Goal: Transaction & Acquisition: Purchase product/service

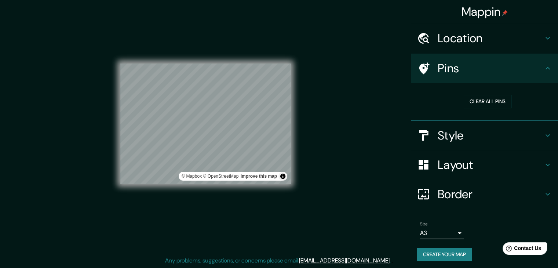
scroll to position [1, 0]
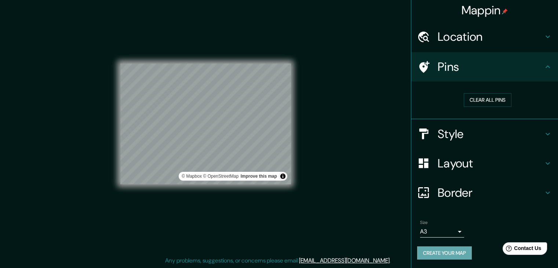
click at [448, 252] on button "Create your map" at bounding box center [444, 253] width 55 height 14
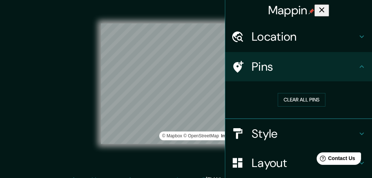
click at [131, 164] on div "© Mapbox © OpenStreetMap Improve this map" at bounding box center [186, 84] width 359 height 184
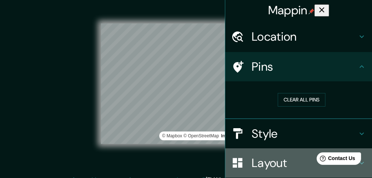
drag, startPoint x: 227, startPoint y: 162, endPoint x: 194, endPoint y: 154, distance: 33.3
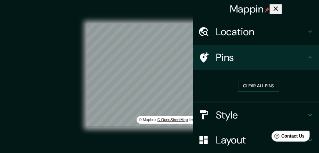
scroll to position [0, 0]
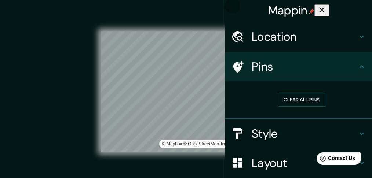
click at [325, 7] on icon "button" at bounding box center [321, 9] width 5 height 5
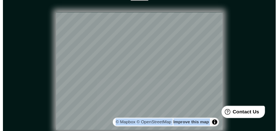
scroll to position [22, 0]
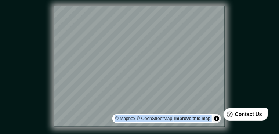
drag, startPoint x: 86, startPoint y: 133, endPoint x: 98, endPoint y: 132, distance: 11.8
click at [98, 132] on div "Mappin Location [GEOGRAPHIC_DATA], 22790, [GEOGRAPHIC_DATA], [GEOGRAPHIC_DATA],…" at bounding box center [139, 64] width 279 height 172
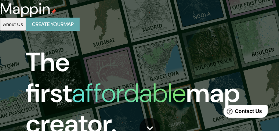
click at [80, 18] on button "Create your map" at bounding box center [53, 25] width 54 height 14
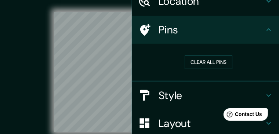
scroll to position [37, 0]
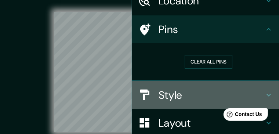
click at [222, 90] on h4 "Style" at bounding box center [212, 94] width 106 height 13
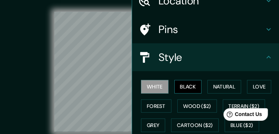
click at [184, 88] on button "Black" at bounding box center [188, 87] width 28 height 14
click at [158, 86] on button "White" at bounding box center [155, 87] width 28 height 14
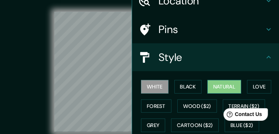
click at [225, 87] on button "Natural" at bounding box center [224, 87] width 34 height 14
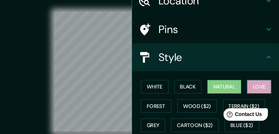
click at [265, 86] on button "Love" at bounding box center [259, 87] width 24 height 14
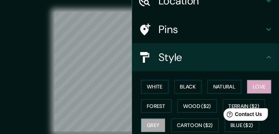
click at [154, 125] on button "Grey" at bounding box center [153, 126] width 24 height 14
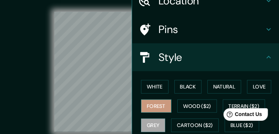
click at [158, 105] on button "Forest" at bounding box center [156, 106] width 30 height 14
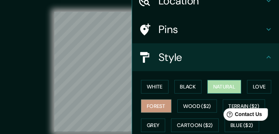
click at [227, 87] on button "Natural" at bounding box center [224, 87] width 34 height 14
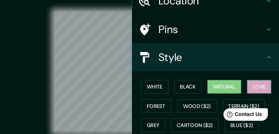
click at [252, 83] on button "Love" at bounding box center [259, 87] width 24 height 14
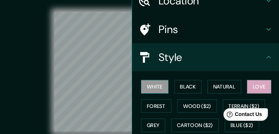
click at [151, 87] on button "White" at bounding box center [155, 87] width 28 height 14
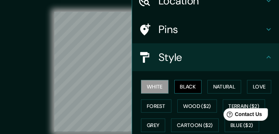
click at [188, 88] on button "Black" at bounding box center [188, 87] width 28 height 14
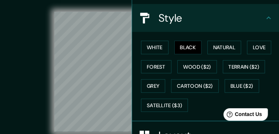
scroll to position [92, 0]
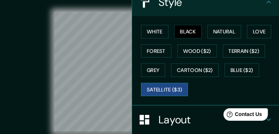
click at [177, 92] on button "Satellite ($3)" at bounding box center [164, 90] width 47 height 14
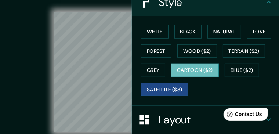
click at [184, 72] on button "Cartoon ($2)" at bounding box center [195, 71] width 48 height 14
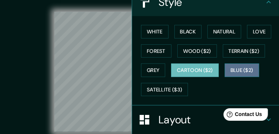
click at [245, 69] on button "Blue ($2)" at bounding box center [242, 71] width 35 height 14
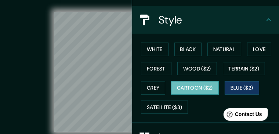
scroll to position [73, 0]
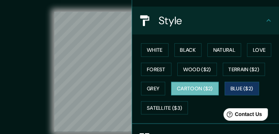
click at [191, 93] on button "Cartoon ($2)" at bounding box center [195, 89] width 48 height 14
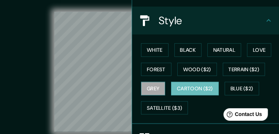
click at [156, 83] on button "Grey" at bounding box center [153, 89] width 24 height 14
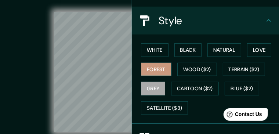
click at [152, 70] on button "Forest" at bounding box center [156, 70] width 30 height 14
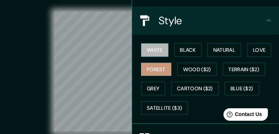
click at [150, 55] on button "White" at bounding box center [155, 50] width 28 height 14
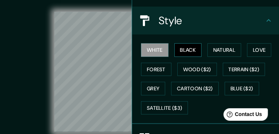
click at [192, 51] on button "Black" at bounding box center [188, 50] width 28 height 14
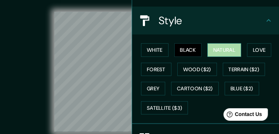
click at [221, 48] on button "Natural" at bounding box center [224, 50] width 34 height 14
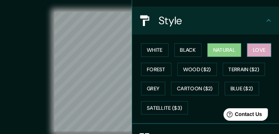
click at [250, 50] on button "Love" at bounding box center [259, 50] width 24 height 14
click at [220, 49] on button "Natural" at bounding box center [224, 50] width 34 height 14
